Goal: Information Seeking & Learning: Learn about a topic

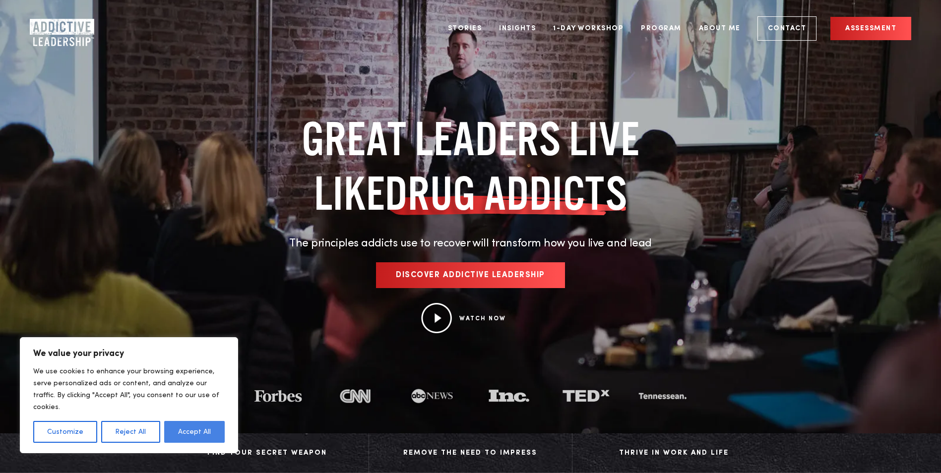
click at [181, 432] on button "Accept All" at bounding box center [194, 432] width 61 height 22
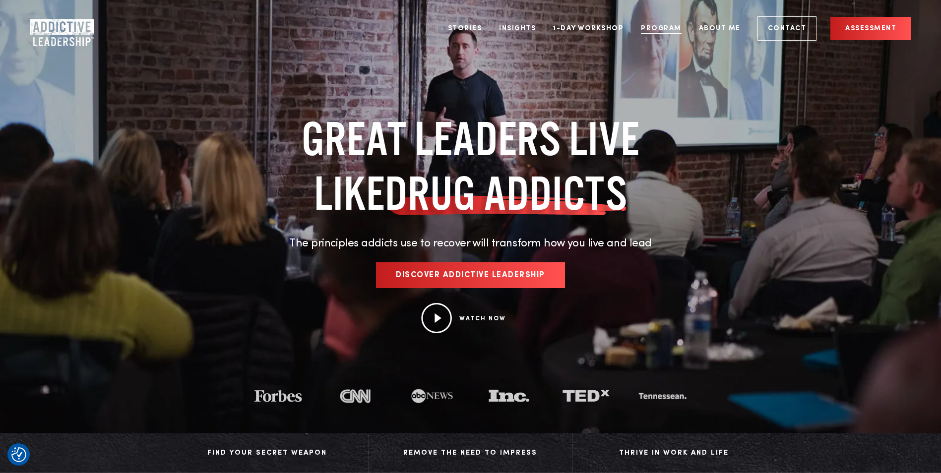
click at [654, 28] on link "Program" at bounding box center [661, 28] width 56 height 37
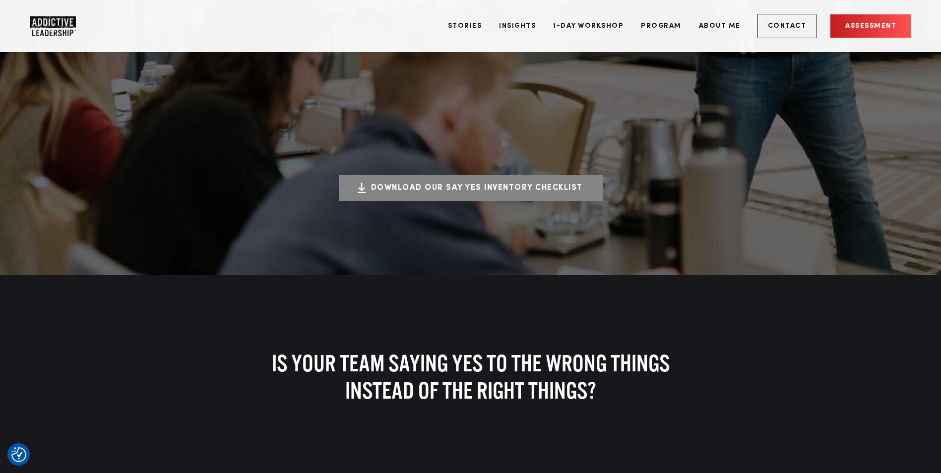
scroll to position [347, 0]
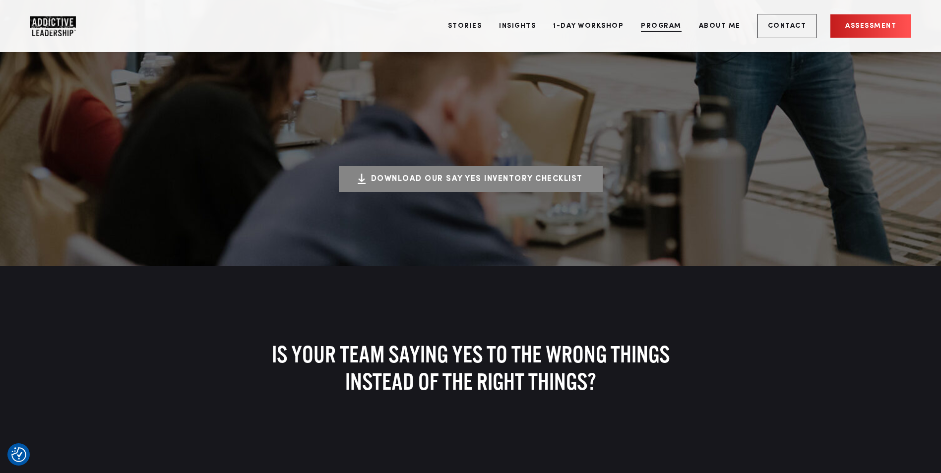
click at [670, 28] on link "Program" at bounding box center [661, 25] width 56 height 37
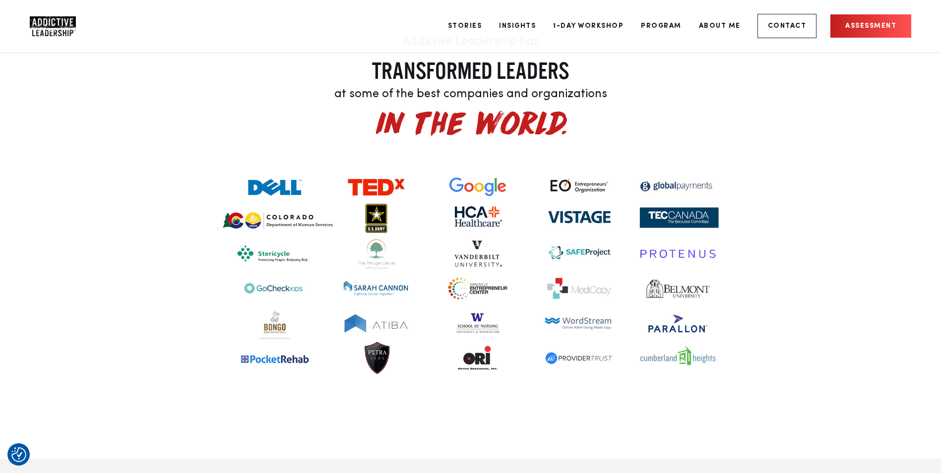
scroll to position [3720, 0]
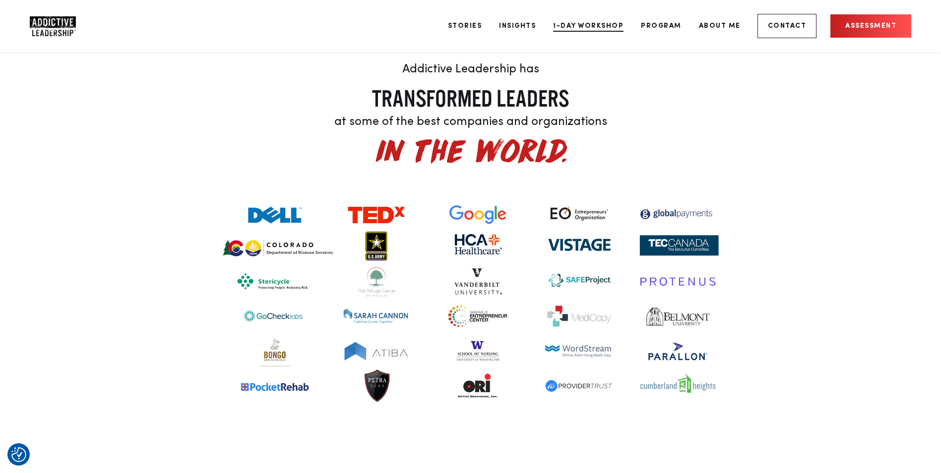
click at [569, 28] on link "1-Day Workshop" at bounding box center [588, 25] width 85 height 37
